Goal: Task Accomplishment & Management: Manage account settings

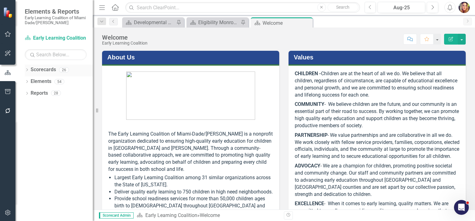
click at [46, 69] on link "Scorecards" at bounding box center [43, 69] width 25 height 7
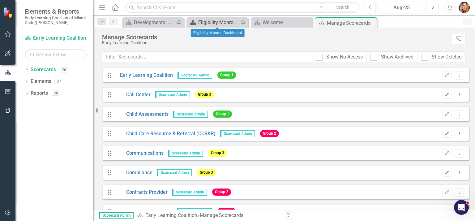
click at [215, 21] on div "Eligibility Monroe Dashboard" at bounding box center [218, 23] width 41 height 8
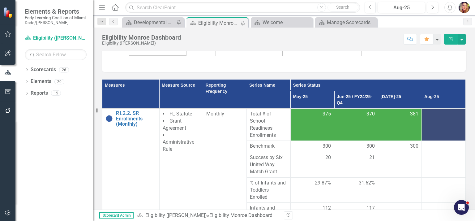
scroll to position [225, 0]
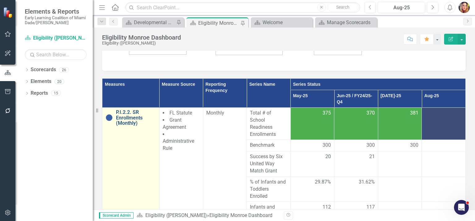
click at [126, 109] on link "P.I.2.2. SR Enrollments (Monthly)" at bounding box center [136, 117] width 40 height 16
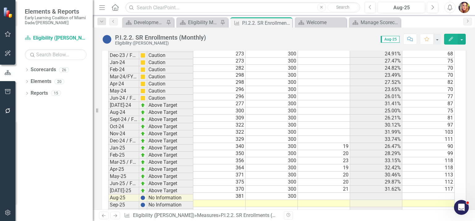
scroll to position [1048, 0]
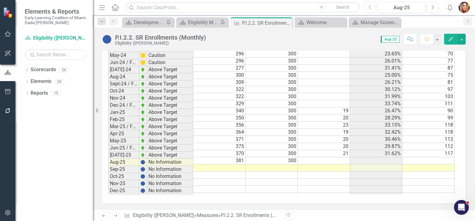
click at [242, 164] on td at bounding box center [219, 167] width 52 height 7
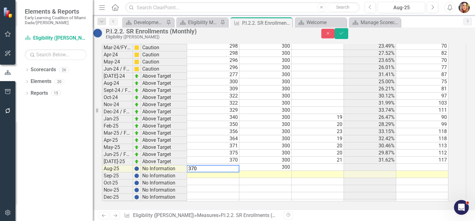
click at [287, 171] on td at bounding box center [265, 174] width 52 height 7
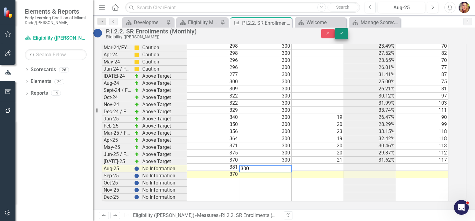
type textarea "300"
click at [348, 34] on button "Save" at bounding box center [342, 33] width 14 height 11
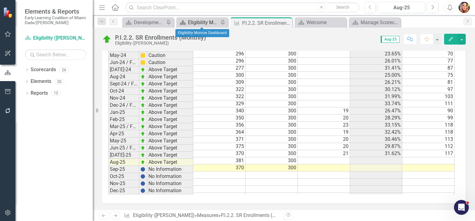
click at [206, 21] on div "Eligibility Monroe Dashboard" at bounding box center [203, 23] width 31 height 8
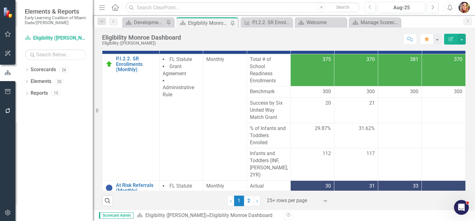
scroll to position [281, 0]
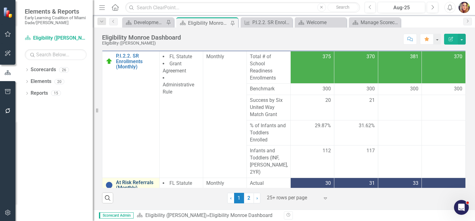
click at [139, 180] on link "At Risk Referrals (Monthly)" at bounding box center [136, 185] width 40 height 11
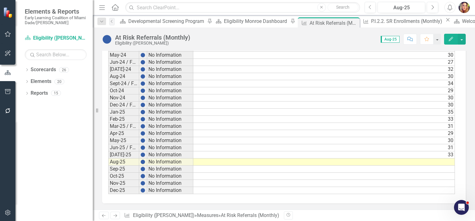
click at [446, 158] on td at bounding box center [324, 161] width 262 height 7
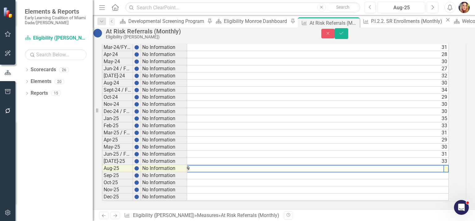
scroll to position [1043, 0]
type textarea "229"
click at [348, 33] on button "Save" at bounding box center [342, 33] width 14 height 11
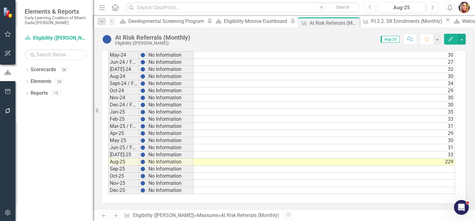
scroll to position [1011, 0]
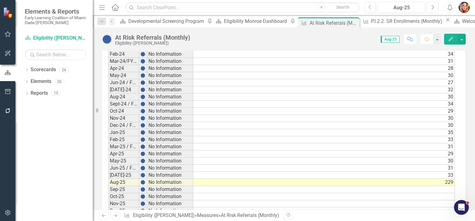
click at [444, 179] on td "33" at bounding box center [324, 175] width 262 height 7
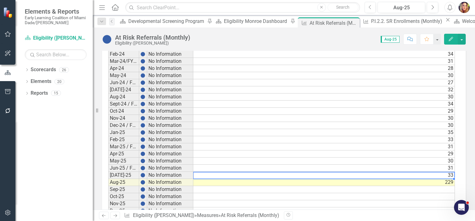
click at [443, 186] on td "229" at bounding box center [324, 182] width 262 height 7
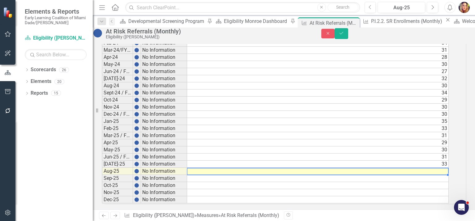
scroll to position [1011, 0]
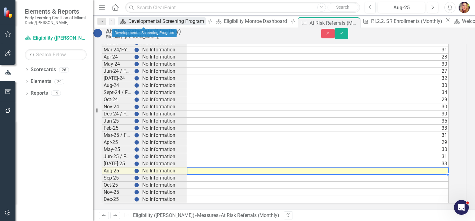
click at [144, 21] on div "Developmental Screening Program" at bounding box center [166, 21] width 77 height 8
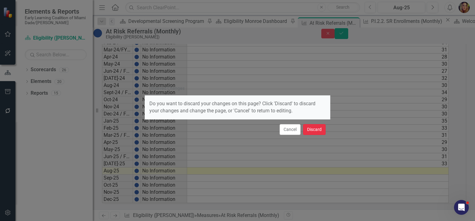
click at [317, 130] on button "Discard" at bounding box center [314, 129] width 23 height 11
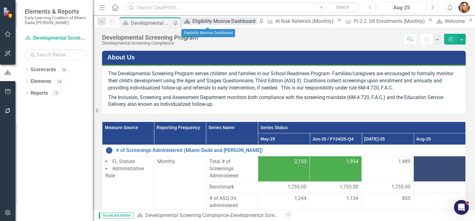
click at [208, 23] on div "Eligibility Monroe Dashboard" at bounding box center [224, 21] width 65 height 8
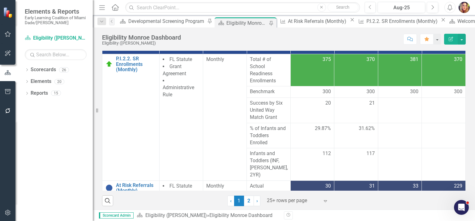
scroll to position [281, 0]
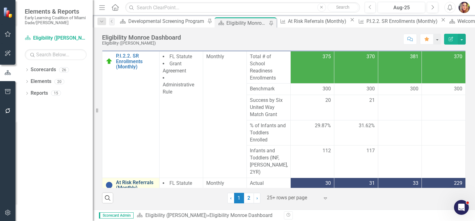
click at [140, 180] on link "At Risk Referrals (Monthly)" at bounding box center [136, 185] width 40 height 11
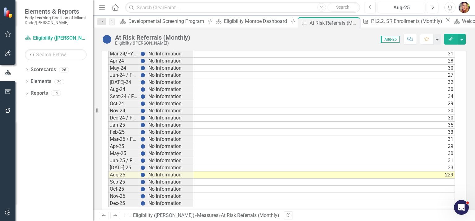
scroll to position [1043, 0]
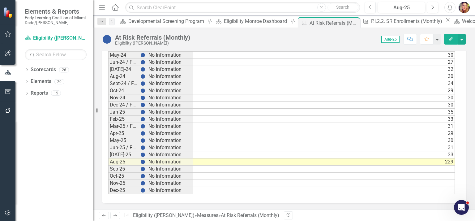
click at [442, 158] on td "229" at bounding box center [324, 161] width 262 height 7
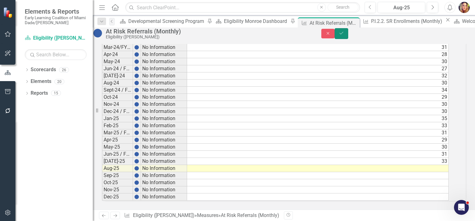
drag, startPoint x: 457, startPoint y: 32, endPoint x: 460, endPoint y: 36, distance: 4.2
click at [348, 36] on button "Save" at bounding box center [342, 33] width 14 height 11
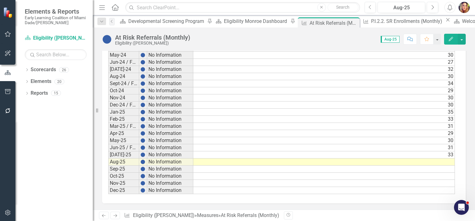
scroll to position [998, 0]
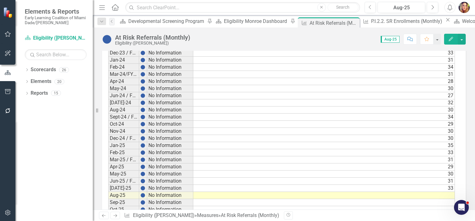
click at [121, 199] on td "Aug-25" at bounding box center [123, 195] width 31 height 7
click at [156, 199] on td "No Information" at bounding box center [170, 195] width 46 height 7
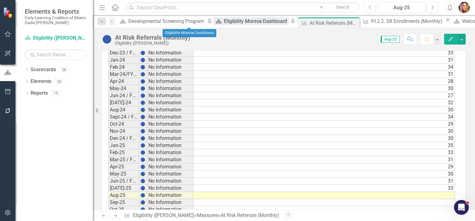
click at [224, 20] on div "Eligibility Monroe Dashboard" at bounding box center [256, 21] width 65 height 8
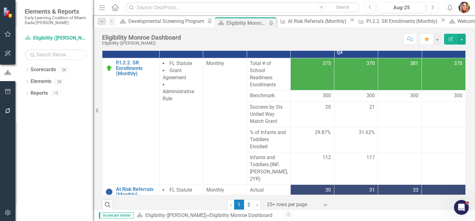
scroll to position [281, 0]
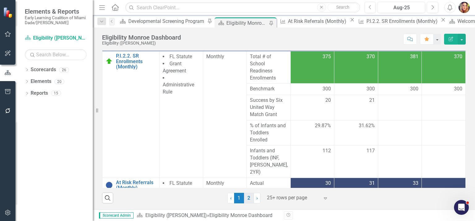
click at [248, 199] on link "2" at bounding box center [249, 198] width 10 height 11
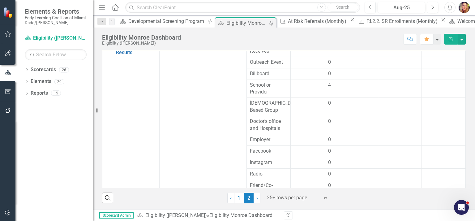
scroll to position [4, 0]
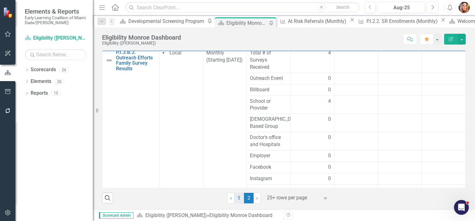
click at [239, 197] on link "1" at bounding box center [239, 198] width 10 height 11
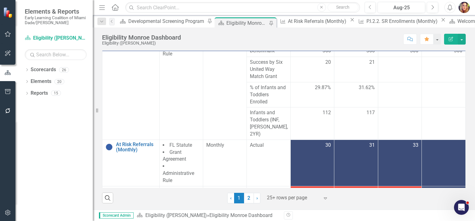
scroll to position [0, 0]
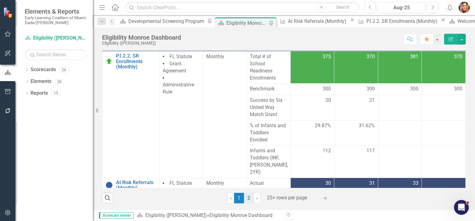
click at [250, 197] on link "2" at bounding box center [249, 198] width 10 height 11
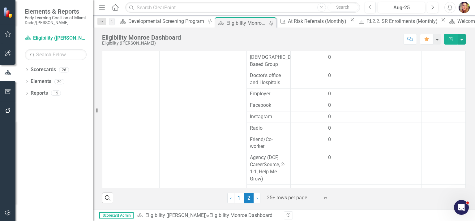
scroll to position [96, 0]
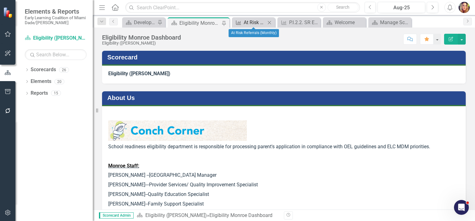
scroll to position [96, 0]
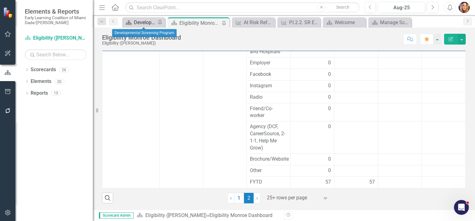
click at [143, 25] on div "Developmental Screening Program" at bounding box center [145, 23] width 22 height 8
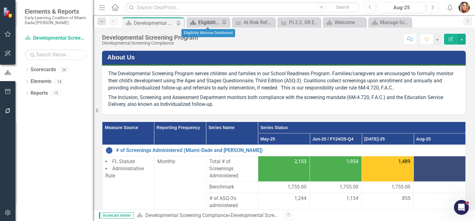
click at [212, 21] on div "Eligibility Monroe Dashboard" at bounding box center [209, 23] width 22 height 8
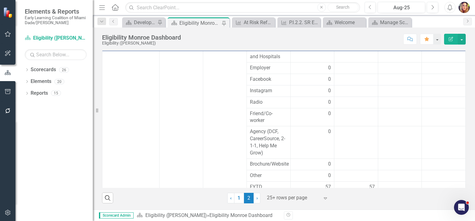
scroll to position [96, 0]
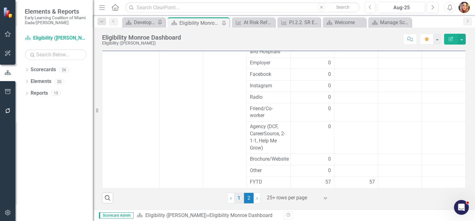
click at [237, 199] on link "1" at bounding box center [239, 198] width 10 height 11
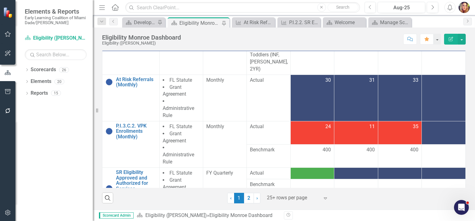
scroll to position [114, 0]
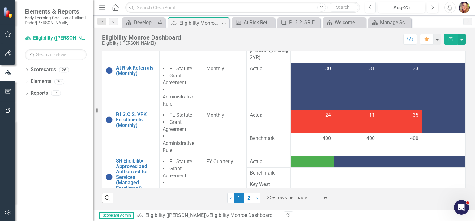
click at [434, 112] on div at bounding box center [443, 115] width 37 height 7
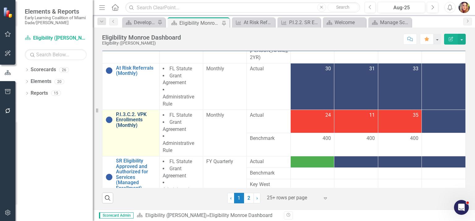
click at [138, 112] on link "P.I.3.C.2. VPK Enrollments (Monthly)" at bounding box center [136, 120] width 40 height 16
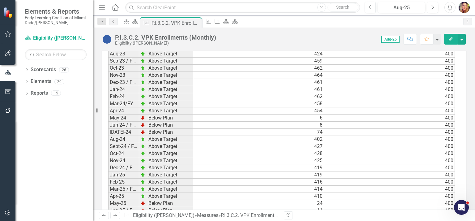
scroll to position [1038, 0]
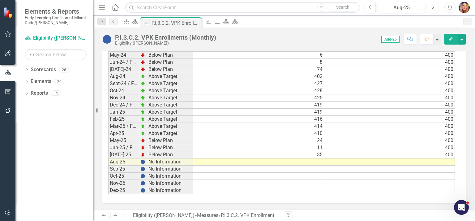
click at [320, 159] on td at bounding box center [258, 161] width 131 height 7
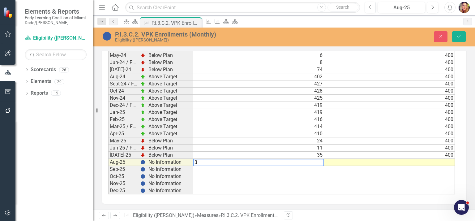
scroll to position [1038, 0]
type textarea "377"
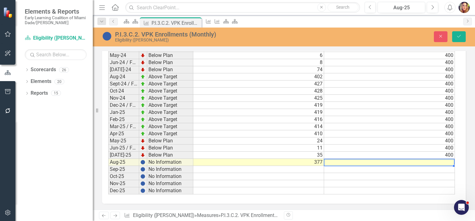
click at [436, 159] on td at bounding box center [389, 162] width 131 height 7
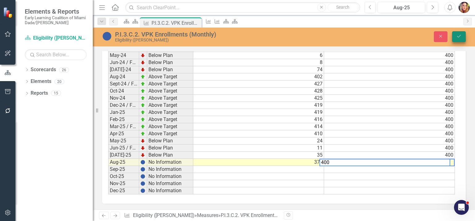
type textarea "400"
click at [457, 35] on icon "Save" at bounding box center [459, 36] width 6 height 4
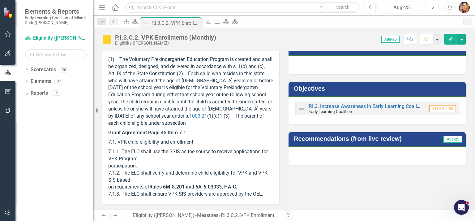
scroll to position [151, 0]
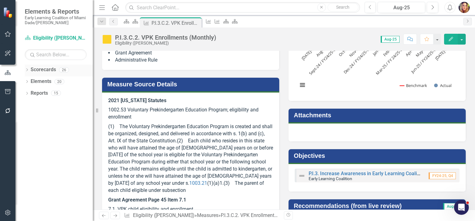
click at [46, 69] on link "Scorecards" at bounding box center [43, 69] width 25 height 7
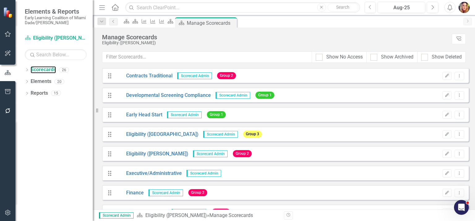
scroll to position [145, 0]
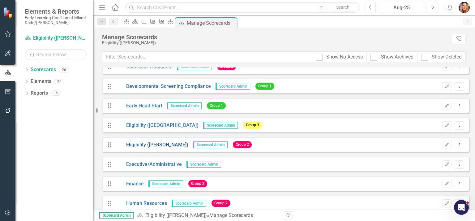
click at [157, 144] on link "Eligibility ([PERSON_NAME])" at bounding box center [151, 144] width 73 height 7
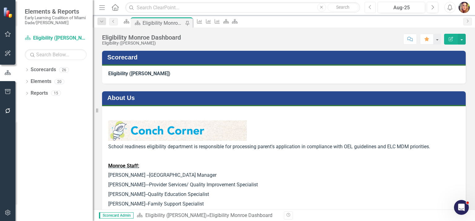
click at [374, 10] on button "Previous" at bounding box center [370, 7] width 11 height 11
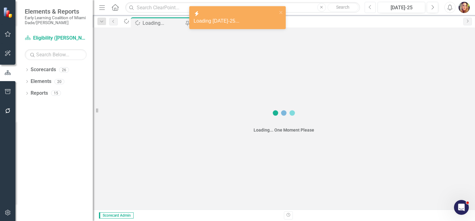
click at [374, 10] on button "Previous" at bounding box center [370, 7] width 11 height 11
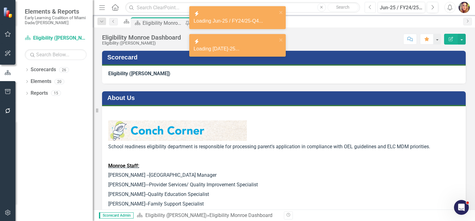
click at [374, 10] on button "Previous" at bounding box center [370, 7] width 11 height 11
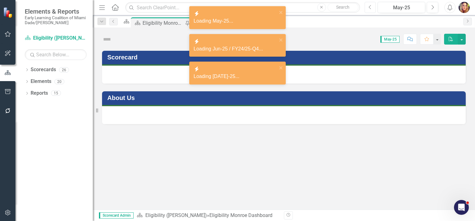
click at [374, 10] on button "Previous" at bounding box center [370, 7] width 11 height 11
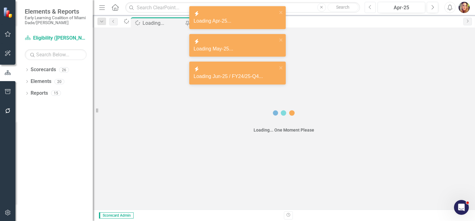
click at [374, 10] on button "Previous" at bounding box center [370, 7] width 11 height 11
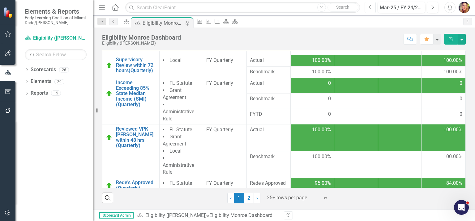
scroll to position [302, 0]
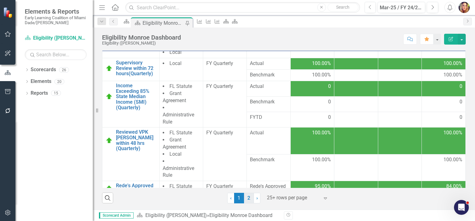
click at [241, 197] on span "1 (current)" at bounding box center [239, 198] width 10 height 11
click at [244, 197] on link "2" at bounding box center [249, 198] width 10 height 11
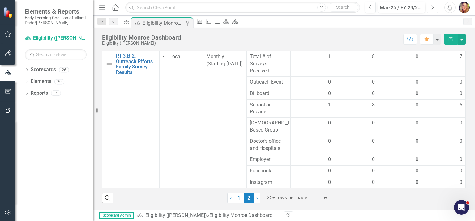
click at [429, 7] on button "Next" at bounding box center [432, 7] width 11 height 11
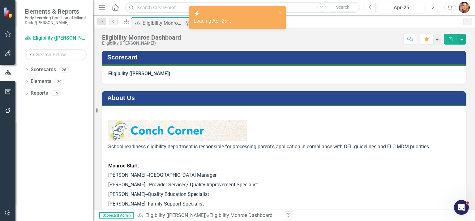
click at [429, 7] on button "Next" at bounding box center [432, 7] width 11 height 11
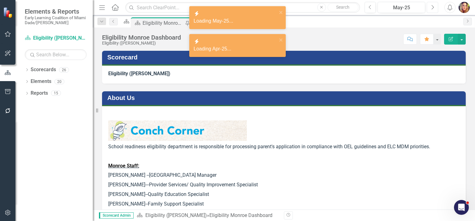
click at [429, 7] on button "Next" at bounding box center [432, 7] width 11 height 11
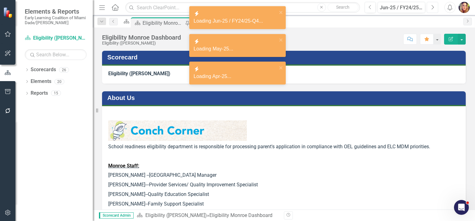
click at [429, 7] on button "Next" at bounding box center [432, 7] width 11 height 11
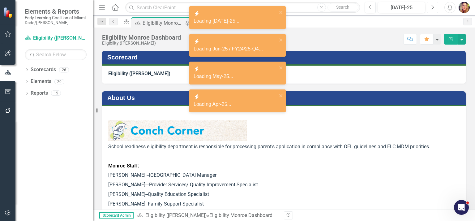
click at [429, 7] on button "Next" at bounding box center [432, 7] width 11 height 11
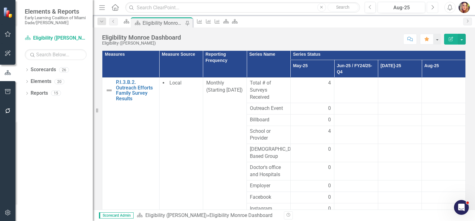
scroll to position [281, 0]
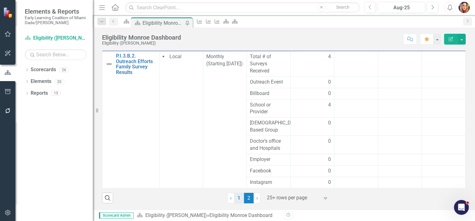
click at [239, 198] on link "1" at bounding box center [239, 198] width 10 height 11
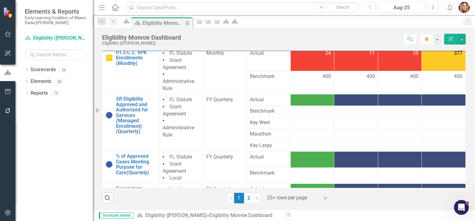
scroll to position [193, 0]
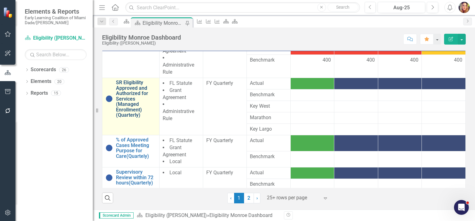
click at [138, 93] on link "SR Eligibility Approved and Authorized for Services (Managed Enrollment) (Quart…" at bounding box center [136, 99] width 40 height 38
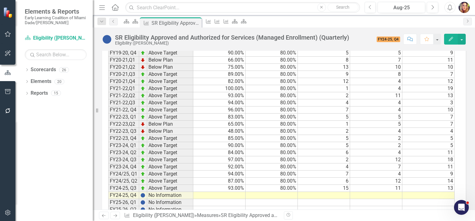
scroll to position [698, 0]
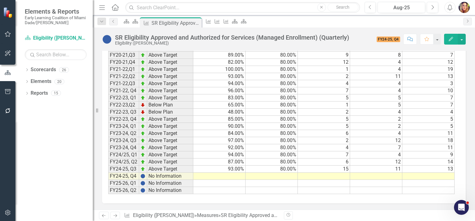
click at [232, 173] on td at bounding box center [219, 176] width 52 height 7
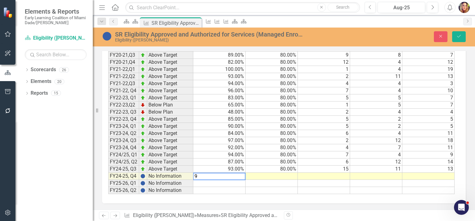
scroll to position [699, 0]
click at [289, 173] on td at bounding box center [272, 176] width 52 height 7
type textarea "9"
